Goal: Task Accomplishment & Management: Manage account settings

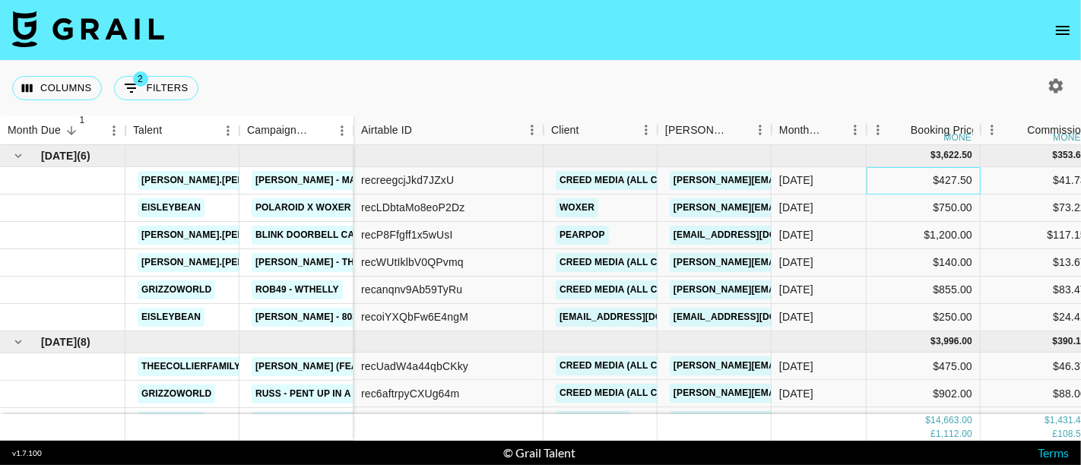
click at [887, 182] on div "$427.50" at bounding box center [924, 180] width 114 height 27
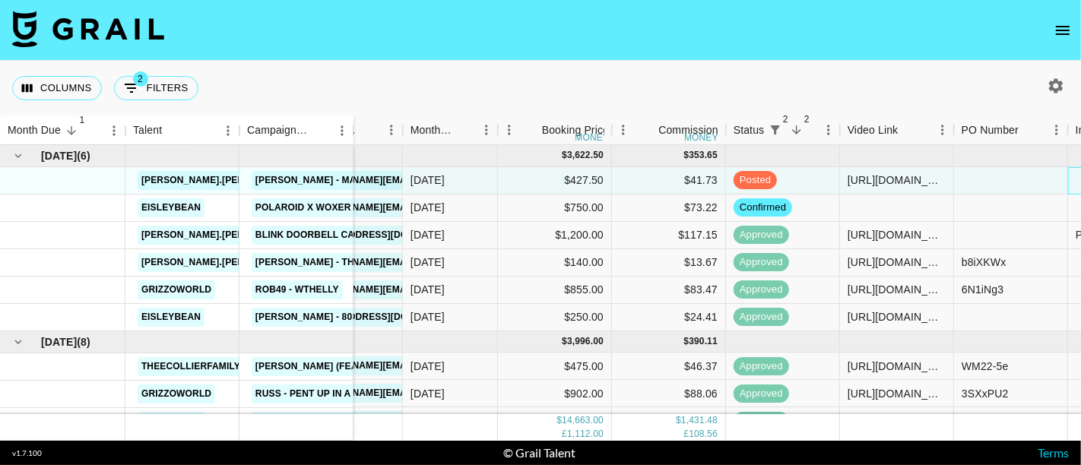
scroll to position [0, 482]
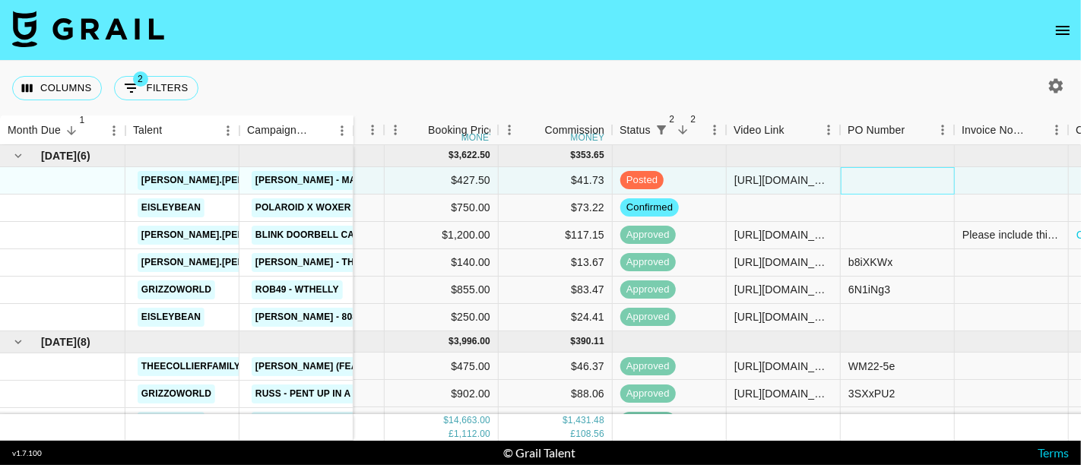
click at [890, 180] on div at bounding box center [898, 180] width 114 height 27
type input "CRLIItJ"
click at [970, 169] on div at bounding box center [1012, 180] width 114 height 27
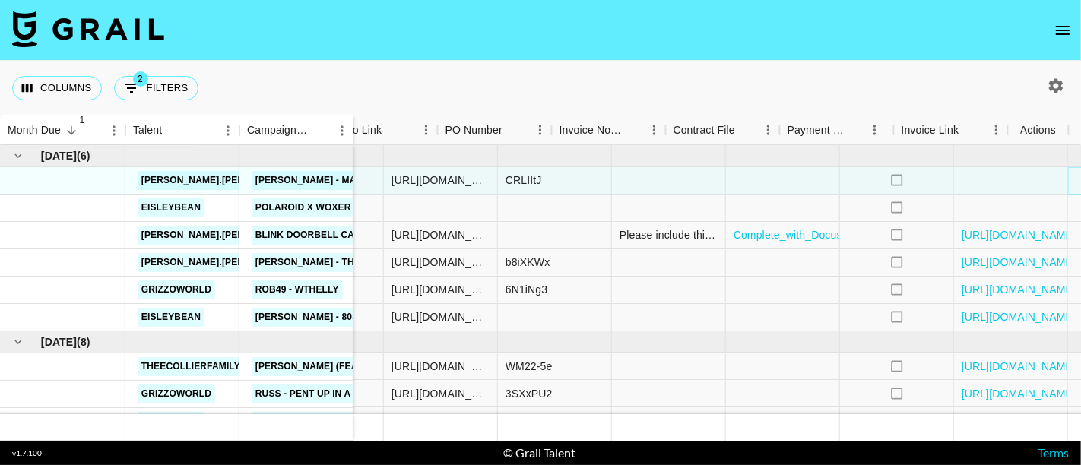
scroll to position [0, 885]
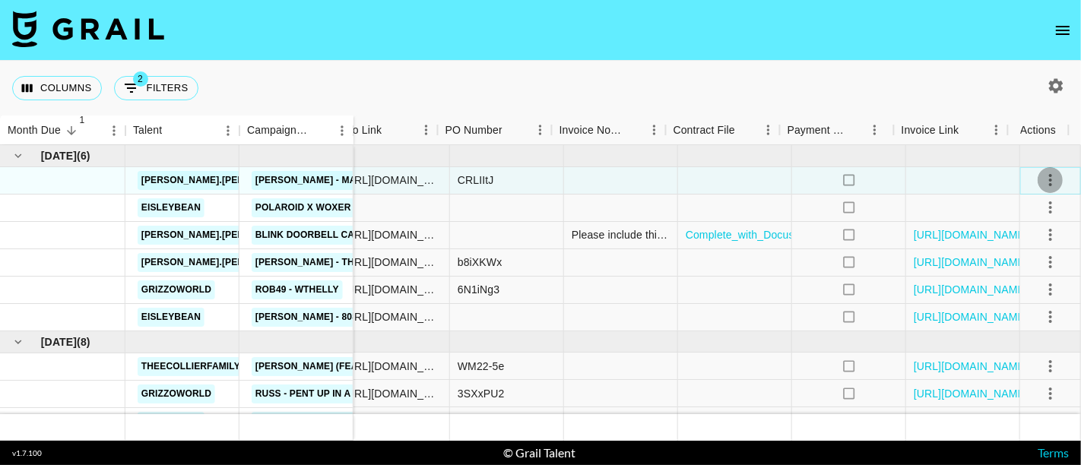
click at [1042, 182] on icon "select merge strategy" at bounding box center [1051, 180] width 18 height 18
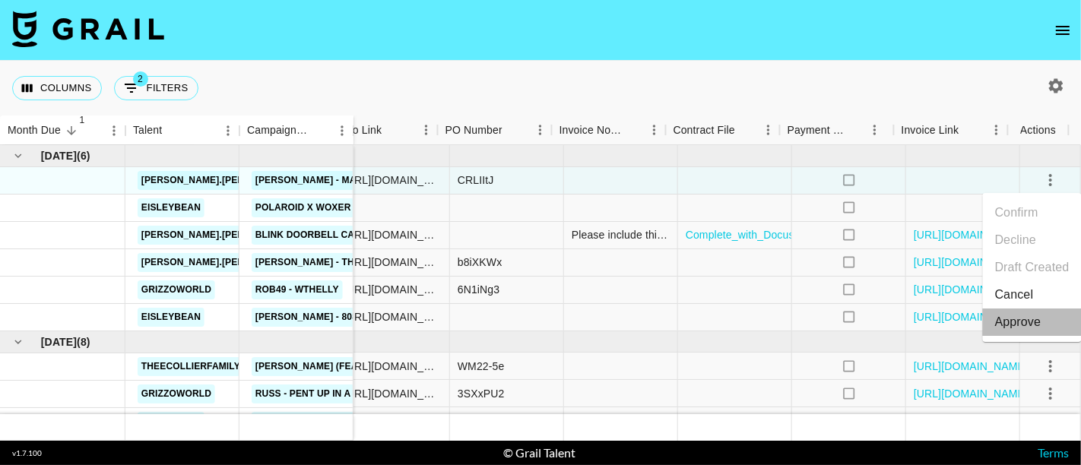
click at [1030, 326] on div "Approve" at bounding box center [1018, 322] width 46 height 18
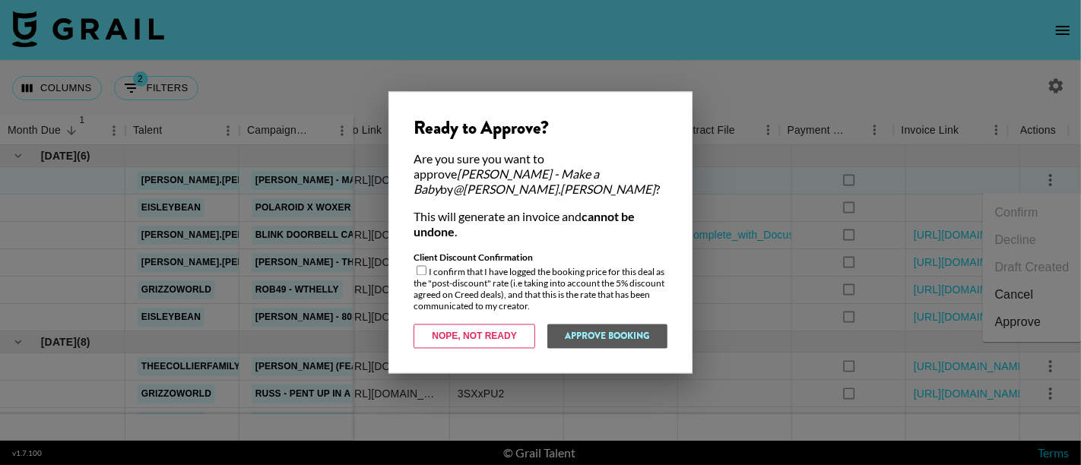
click at [421, 266] on input "checkbox" at bounding box center [422, 271] width 10 height 10
checkbox input "true"
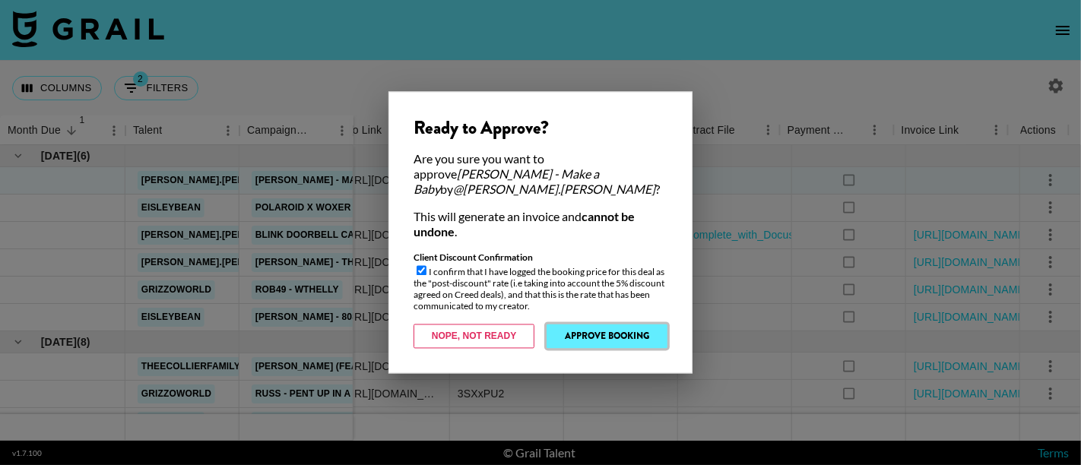
click at [571, 327] on button "Approve Booking" at bounding box center [607, 337] width 121 height 24
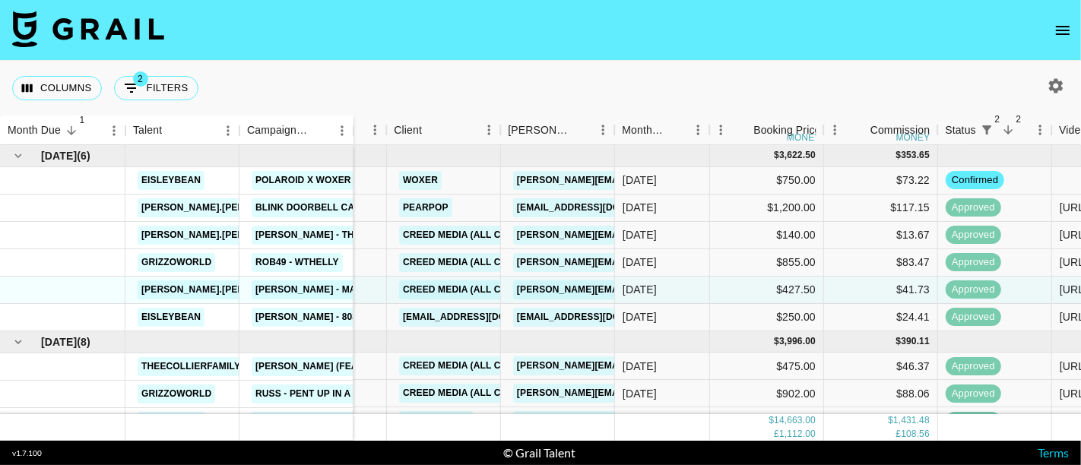
scroll to position [0, 106]
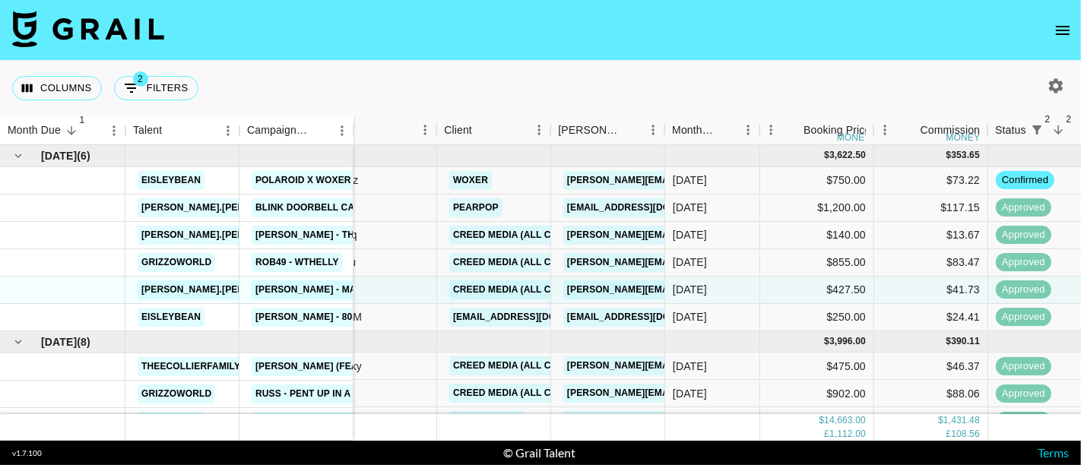
drag, startPoint x: 915, startPoint y: 60, endPoint x: 919, endPoint y: 44, distance: 16.4
click at [915, 59] on nav at bounding box center [540, 30] width 1081 height 61
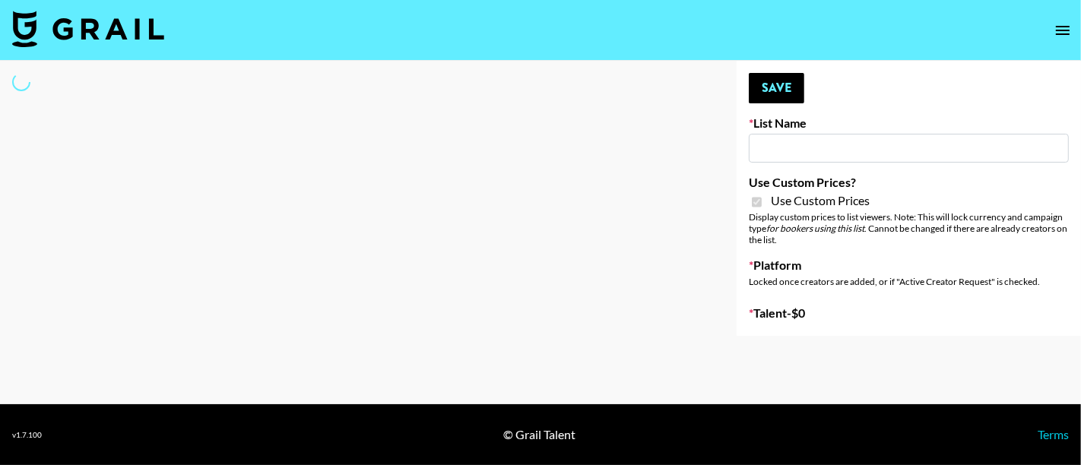
type input "[PERSON_NAME] ([DATE])"
checkbox input "true"
select select "Brand"
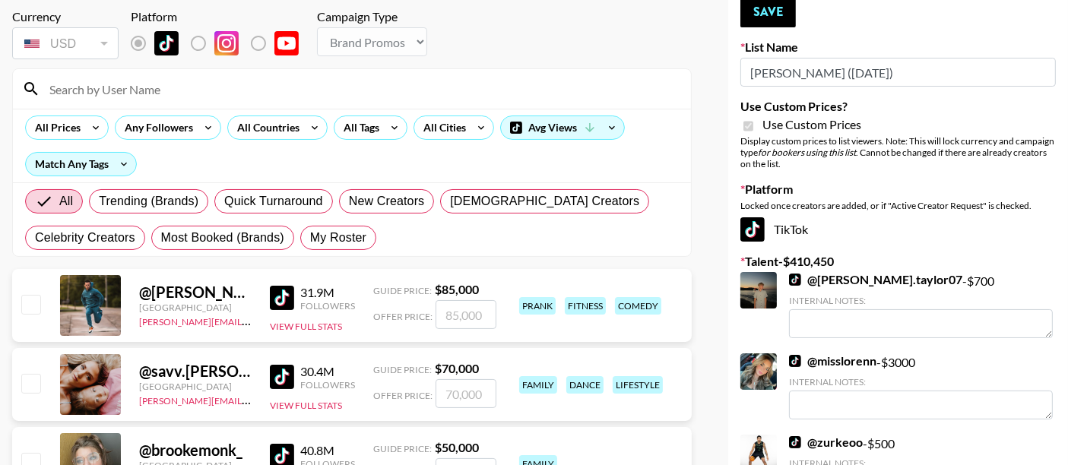
scroll to position [84, 0]
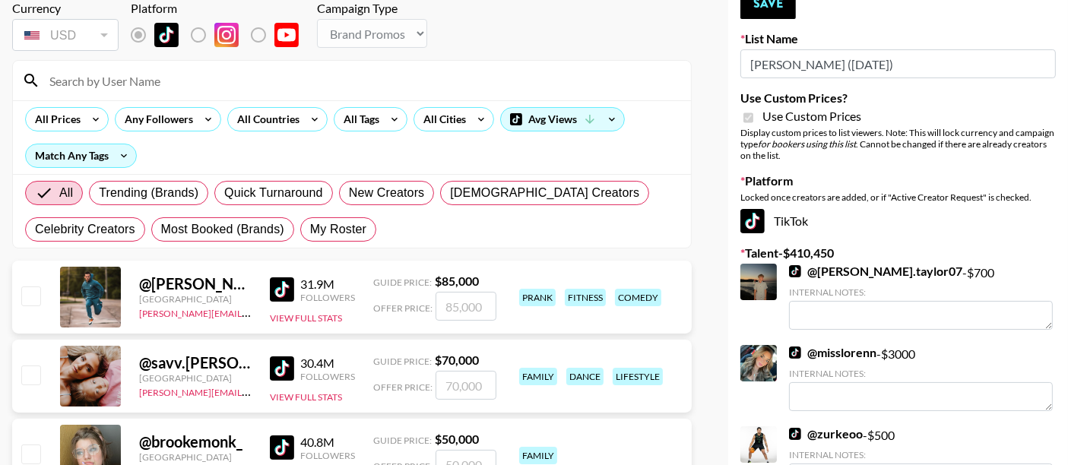
click at [202, 80] on input at bounding box center [361, 80] width 642 height 24
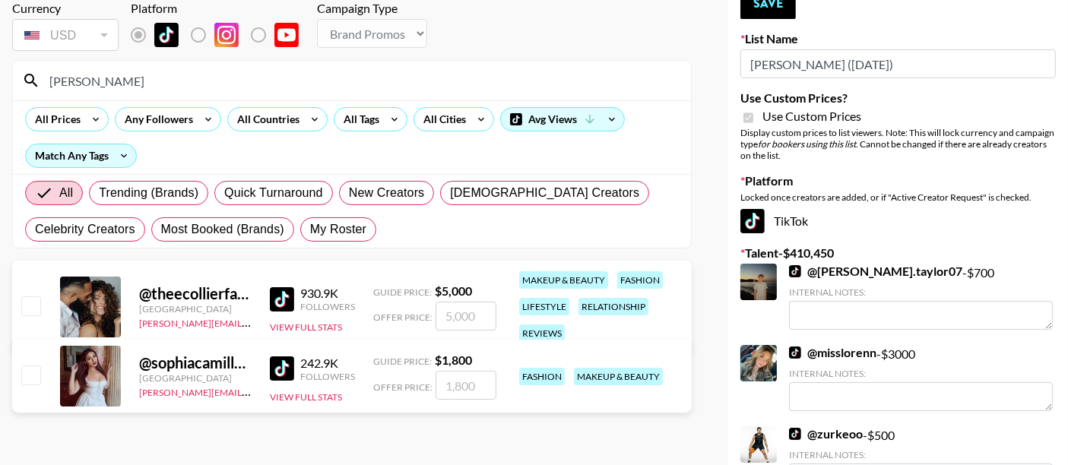
type input "collier"
click at [36, 306] on input "checkbox" at bounding box center [30, 306] width 18 height 18
checkbox input "true"
type input "5000"
click at [452, 312] on input "5000" at bounding box center [466, 316] width 61 height 29
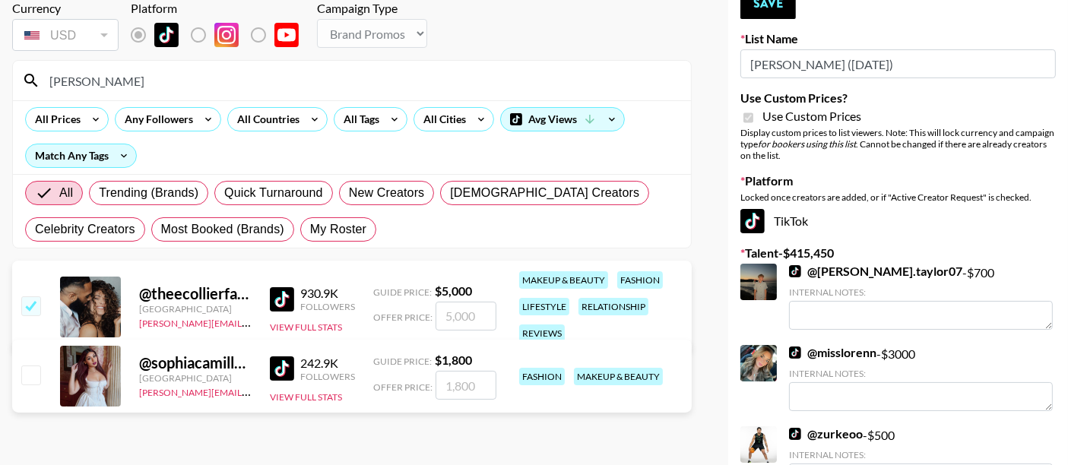
type input "3"
checkbox input "true"
type input "3000"
